Goal: Task Accomplishment & Management: Complete application form

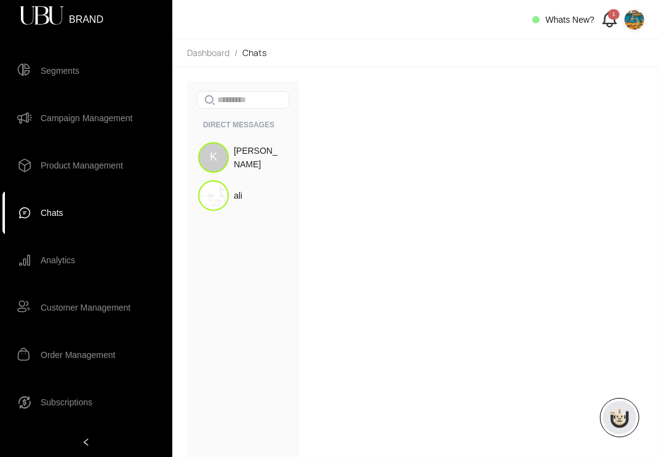
click at [636, 22] on img at bounding box center [635, 20] width 20 height 20
click at [623, 60] on span "Logout" at bounding box center [621, 64] width 26 height 14
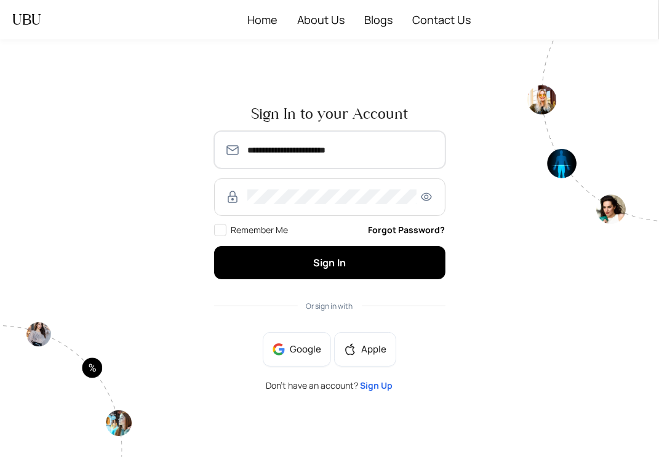
click at [319, 146] on input "**********" at bounding box center [340, 150] width 186 height 15
click at [318, 149] on input "**********" at bounding box center [340, 150] width 186 height 15
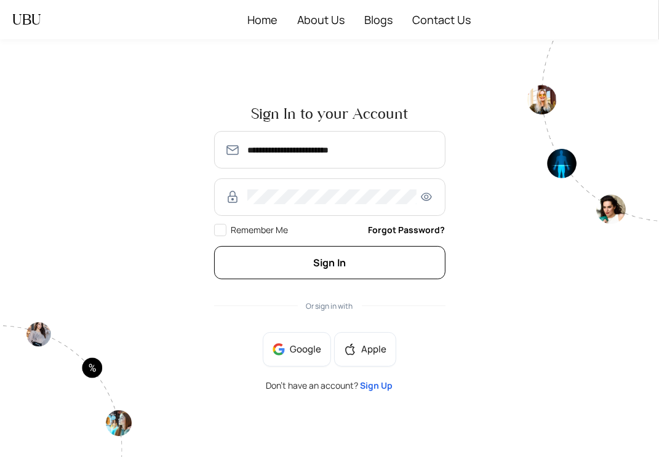
type input "**********"
click at [289, 278] on button "Sign In" at bounding box center [329, 262] width 231 height 33
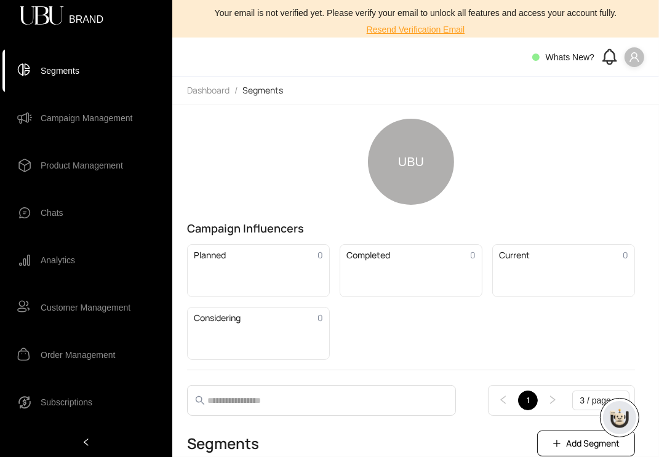
click at [82, 162] on span "Product Management" at bounding box center [82, 165] width 82 height 25
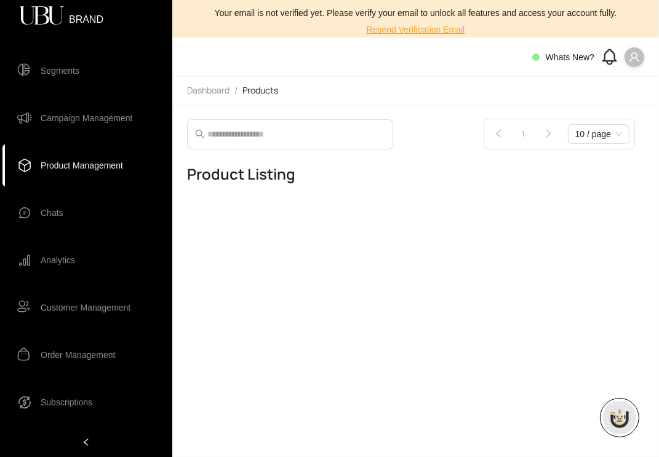
click at [93, 110] on span "Campaign Management" at bounding box center [87, 118] width 92 height 25
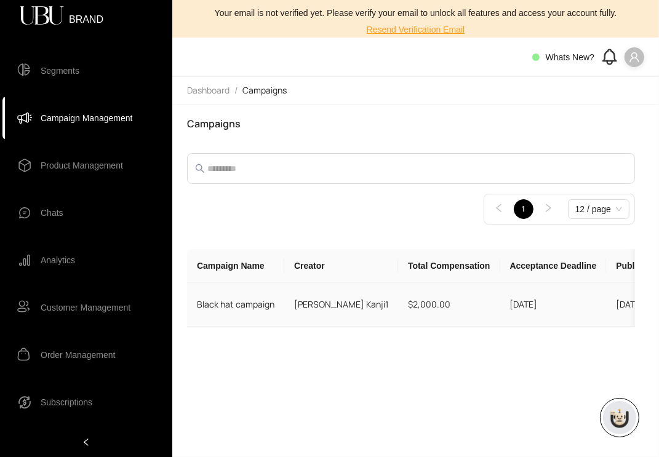
scroll to position [0, 153]
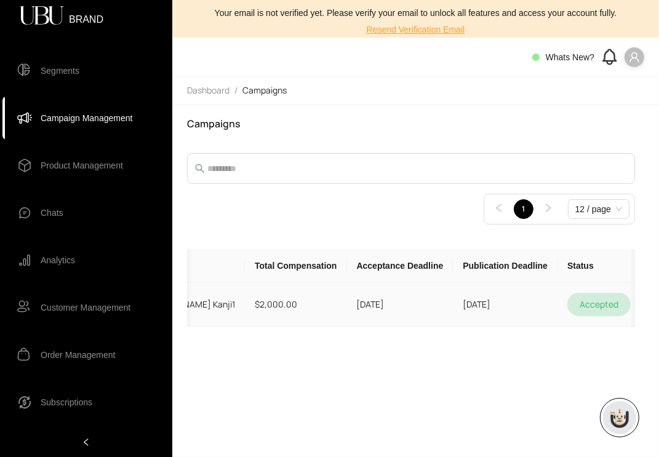
click at [641, 310] on td at bounding box center [666, 305] width 51 height 44
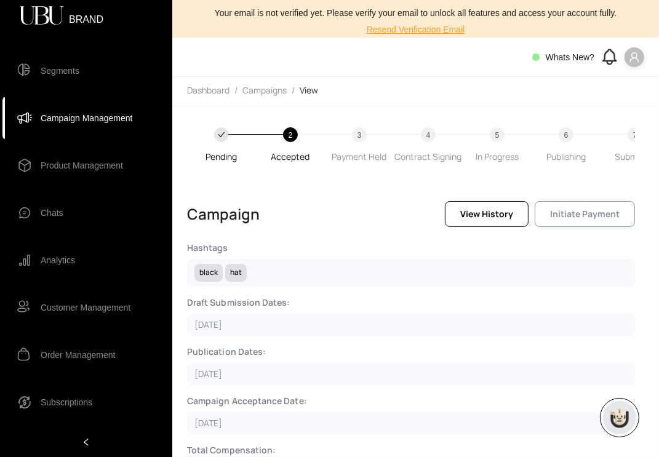
click at [613, 226] on button "Initiate Payment" at bounding box center [585, 214] width 100 height 26
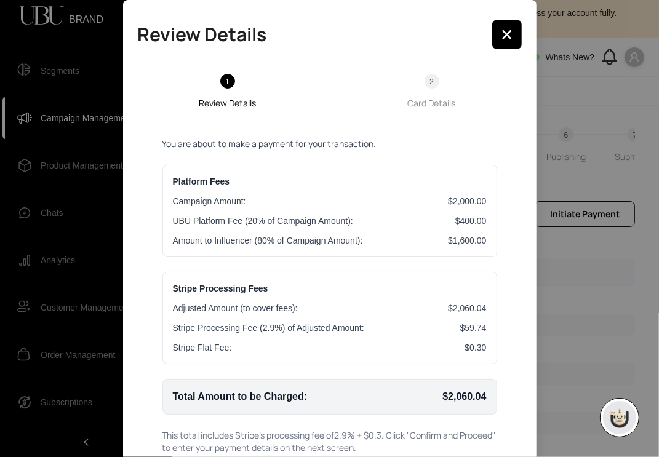
click at [561, 112] on div "Review Details 1 Review Details 2 Card Details You are about to make a payment …" at bounding box center [329, 228] width 659 height 457
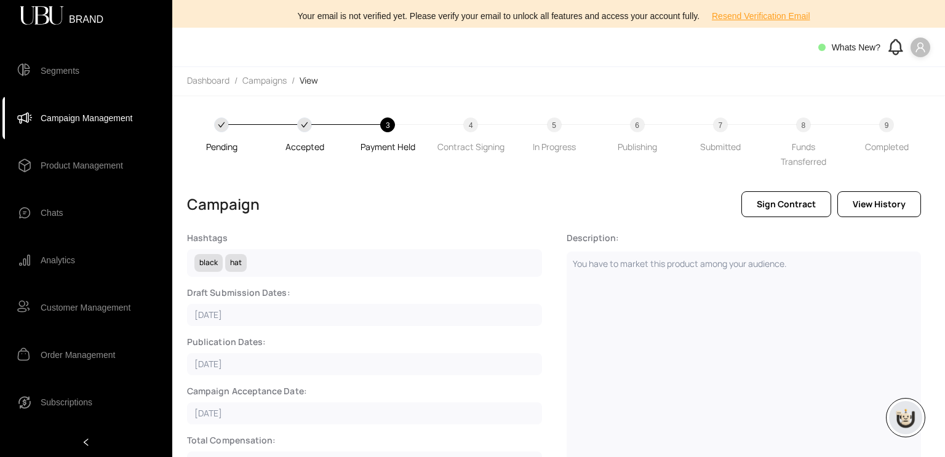
click at [658, 41] on div "Whats New?" at bounding box center [874, 47] width 112 height 20
drag, startPoint x: 930, startPoint y: 54, endPoint x: 921, endPoint y: 53, distance: 9.3
click at [658, 53] on div "Whats New?" at bounding box center [874, 47] width 112 height 20
click at [658, 53] on span at bounding box center [921, 48] width 20 height 20
click at [658, 74] on li "Profile" at bounding box center [900, 72] width 55 height 20
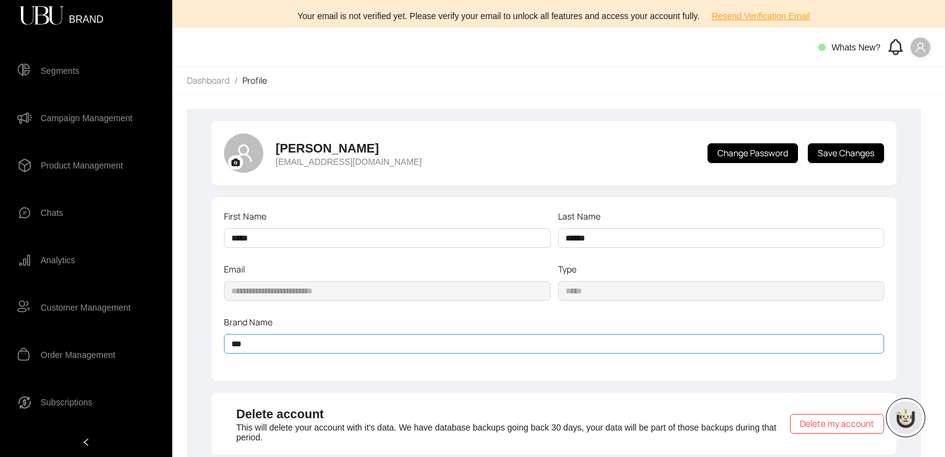
scroll to position [108, 0]
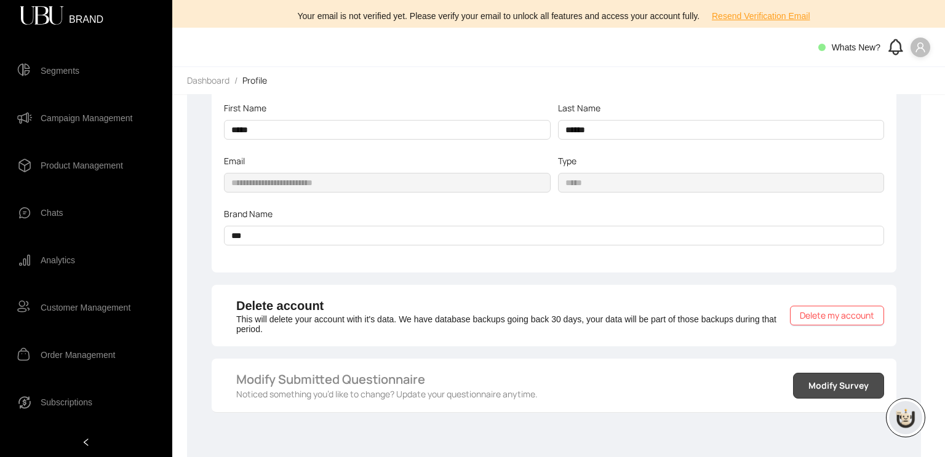
click at [658, 380] on span "Modify Survey" at bounding box center [839, 386] width 60 height 14
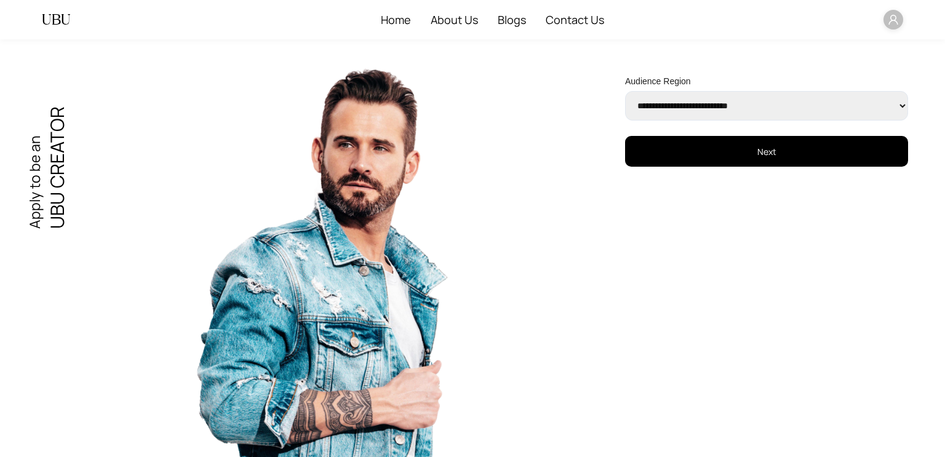
select select "******"
click at [625, 91] on select "**********" at bounding box center [766, 106] width 283 height 30
click at [658, 159] on button "Next" at bounding box center [766, 151] width 283 height 31
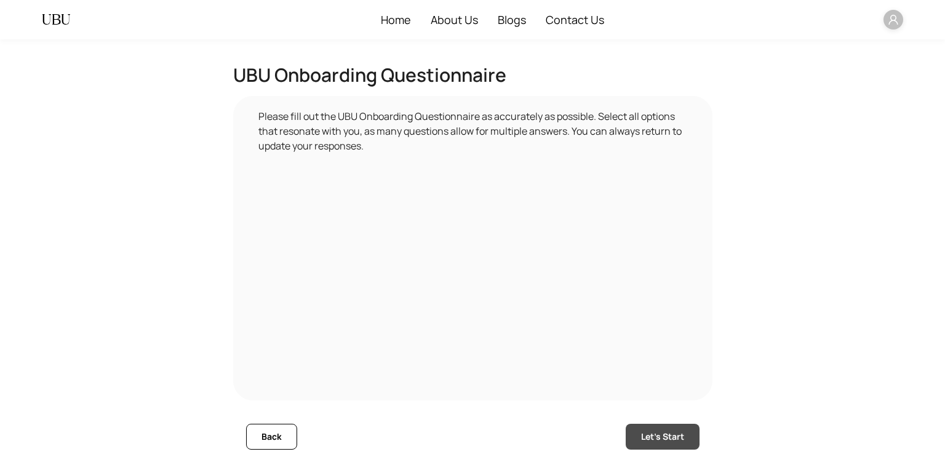
click at [658, 439] on span "Let's Start" at bounding box center [662, 437] width 43 height 14
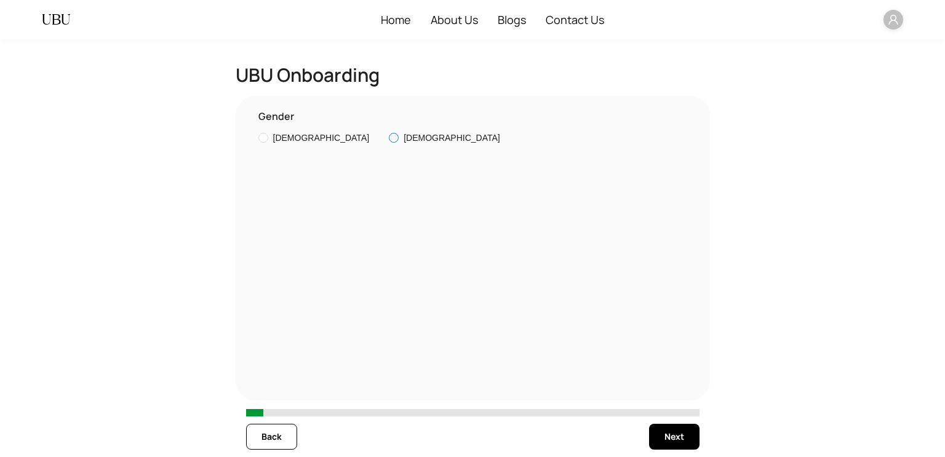
click at [404, 140] on span "[DEMOGRAPHIC_DATA]" at bounding box center [452, 138] width 97 height 14
click at [286, 145] on label "[DEMOGRAPHIC_DATA]" at bounding box center [316, 138] width 116 height 14
click at [658, 436] on span "Next" at bounding box center [675, 437] width 20 height 14
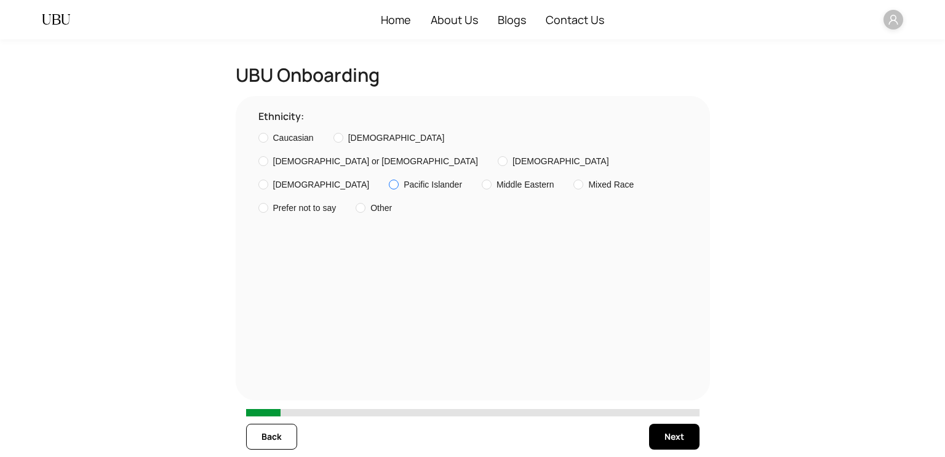
click at [410, 180] on span "Pacific Islander" at bounding box center [433, 185] width 58 height 14
click at [658, 441] on button "Next" at bounding box center [674, 437] width 50 height 26
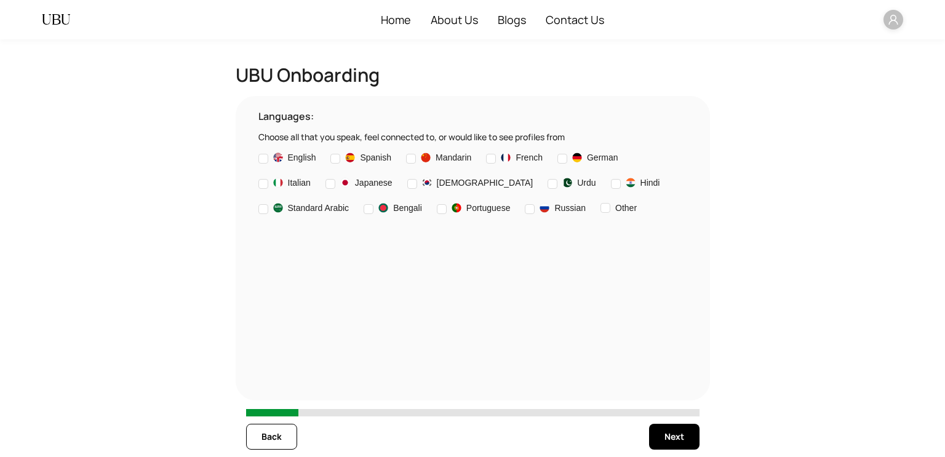
click at [411, 145] on div "Languages: Choose all that you speak, feel connected to, or would like to see p…" at bounding box center [473, 248] width 454 height 279
click at [428, 158] on img at bounding box center [426, 158] width 10 height 10
click at [658, 436] on span "Next" at bounding box center [675, 437] width 20 height 14
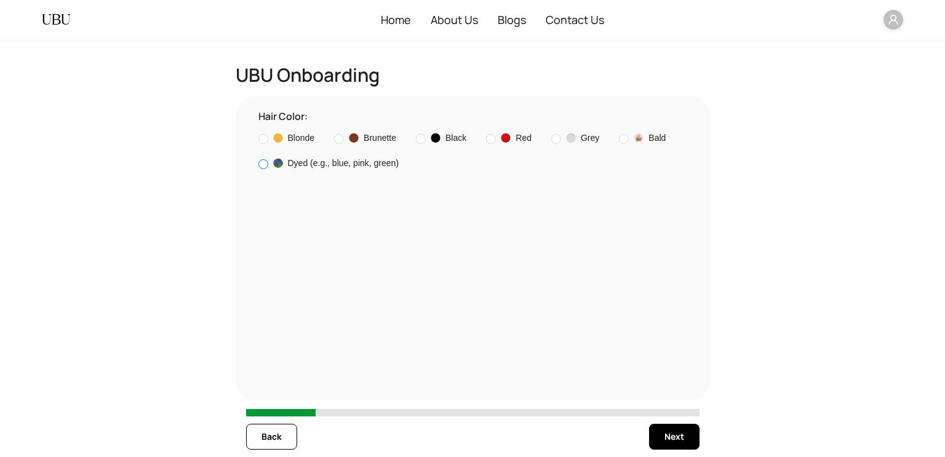
click at [389, 169] on label "Dyed (e.g., blue, pink, green)" at bounding box center [331, 163] width 146 height 15
click at [658, 439] on button "Next" at bounding box center [674, 437] width 50 height 26
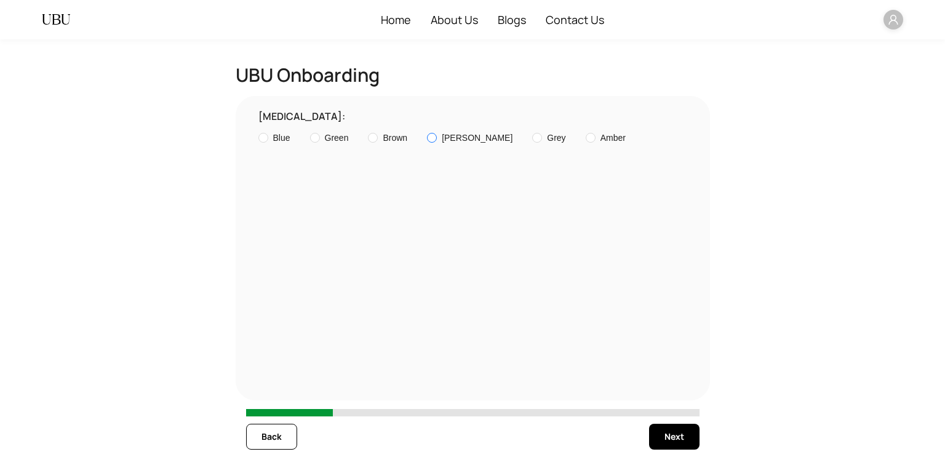
click at [470, 145] on label "[PERSON_NAME]" at bounding box center [472, 138] width 90 height 14
click at [658, 429] on button "Next" at bounding box center [674, 437] width 50 height 26
click at [658, 24] on icon "user" at bounding box center [893, 20] width 9 height 10
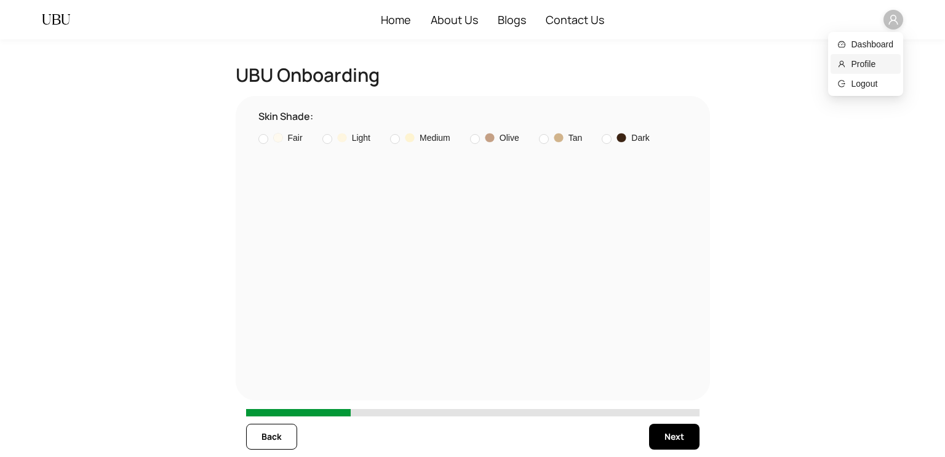
click at [658, 67] on span "Profile" at bounding box center [873, 64] width 42 height 14
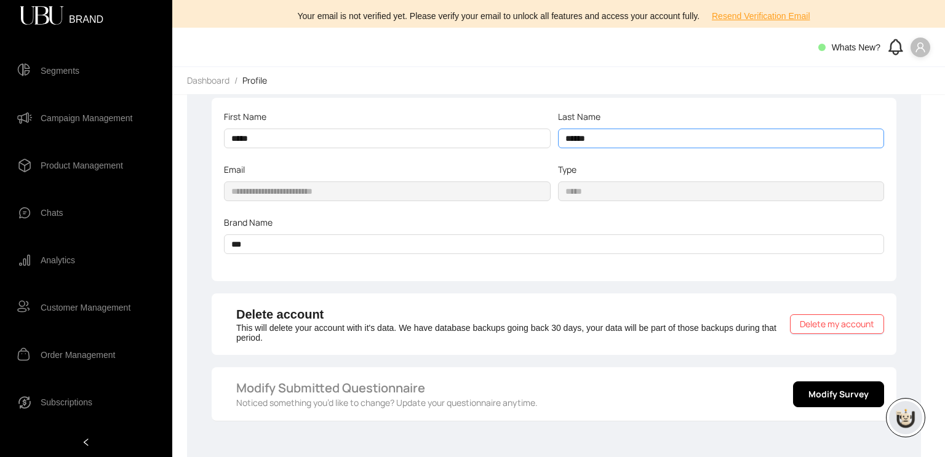
scroll to position [108, 0]
